Goal: Use online tool/utility

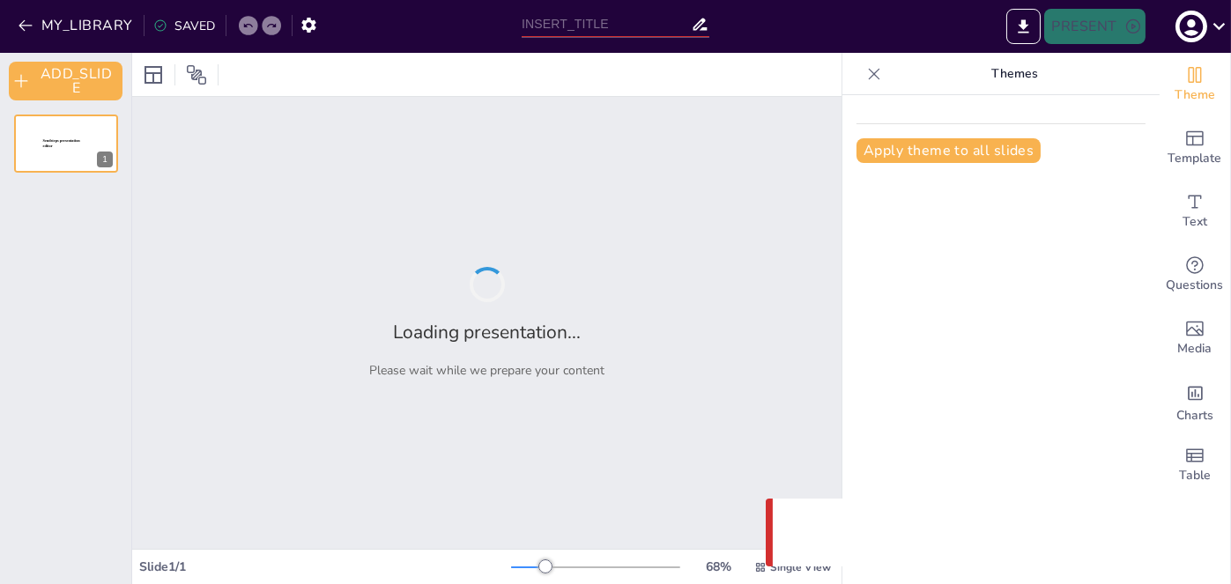
type input "Familias Tipográficas: Características y Aplicaciones"
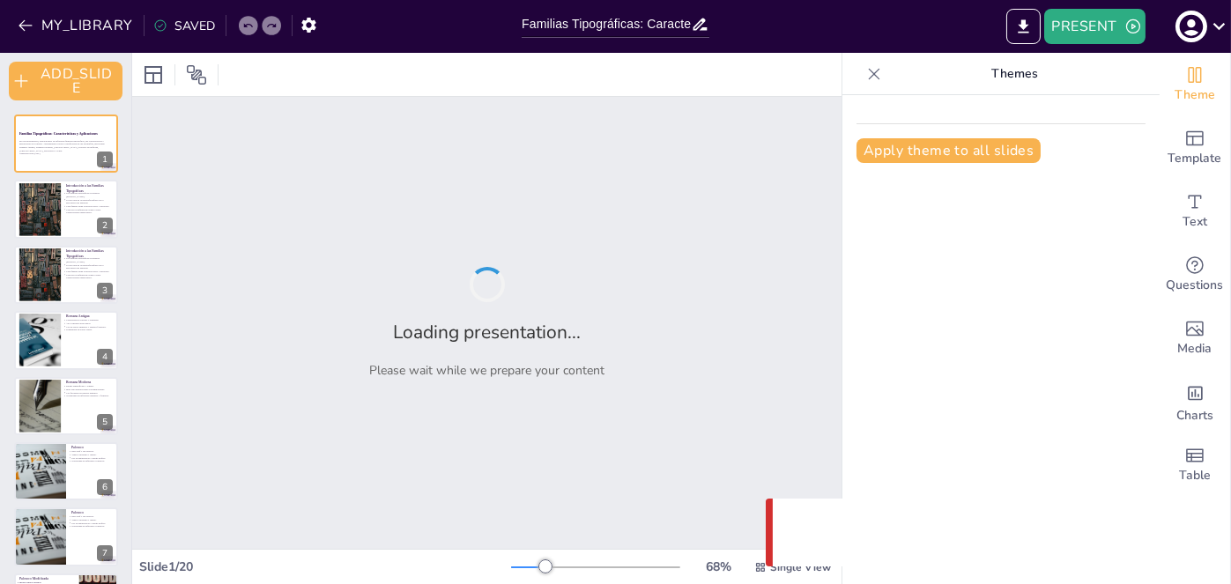
checkbox input "true"
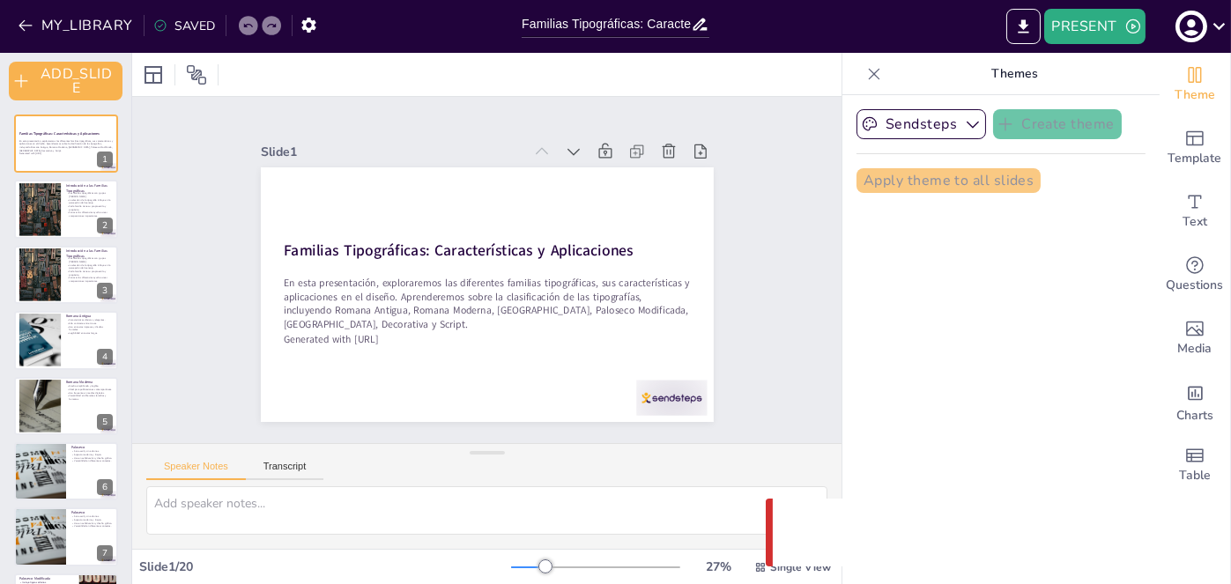
checkbox input "true"
